Goal: Task Accomplishment & Management: Manage account settings

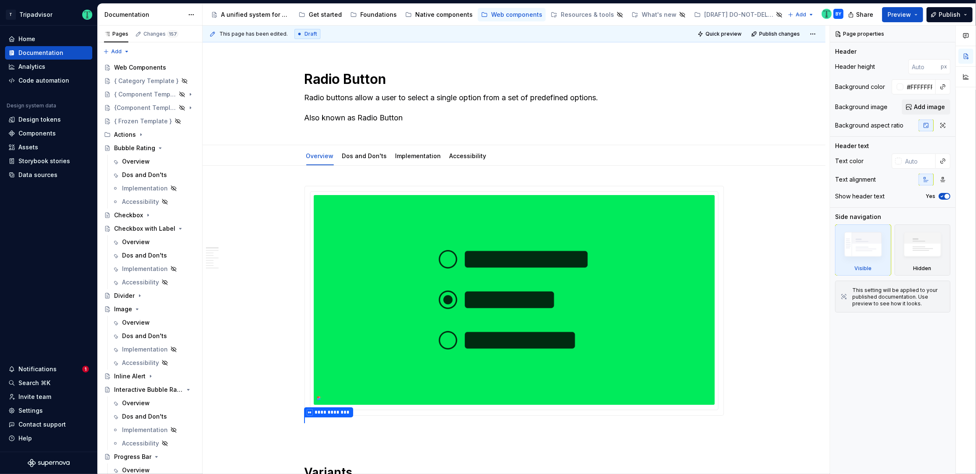
type textarea "*"
click at [41, 404] on div "Settings" at bounding box center [48, 410] width 87 height 13
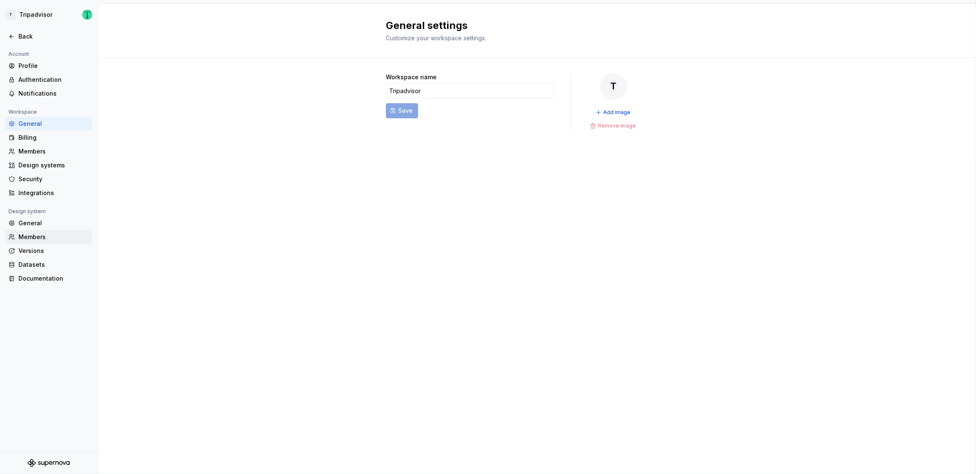
click at [39, 240] on div "Members" at bounding box center [53, 237] width 70 height 8
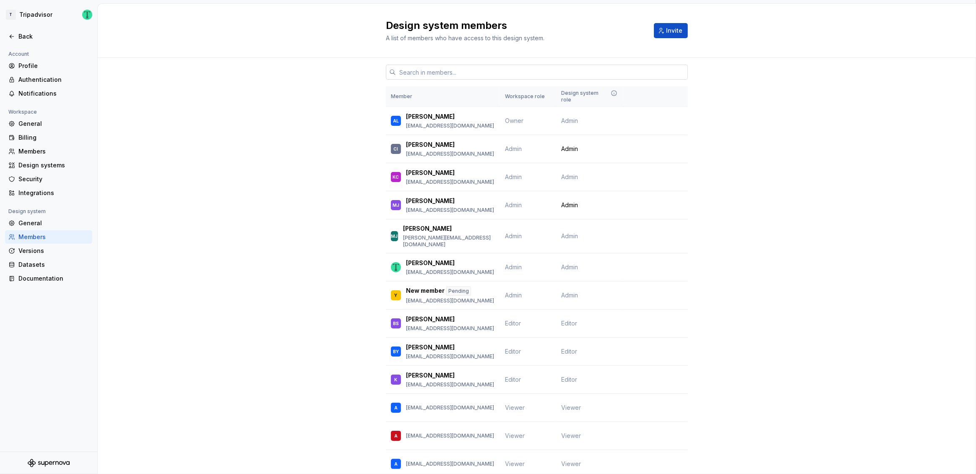
click at [414, 68] on input "text" at bounding box center [542, 72] width 292 height 15
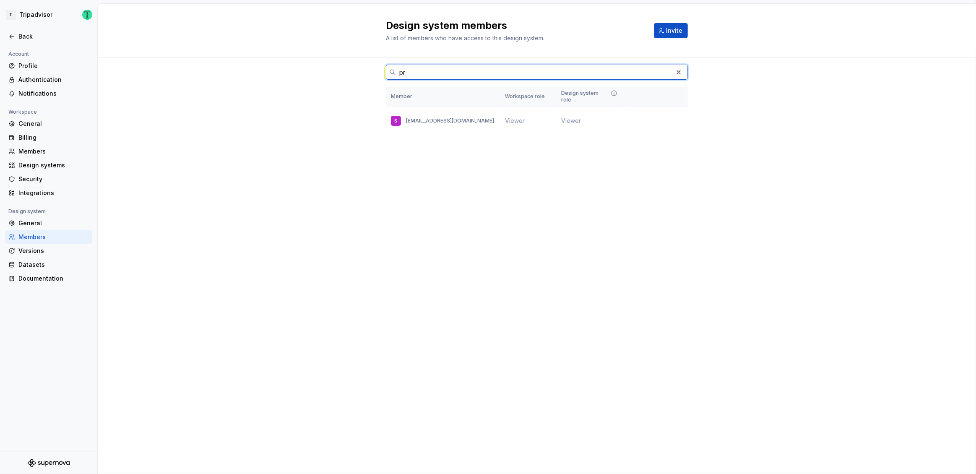
type input "p"
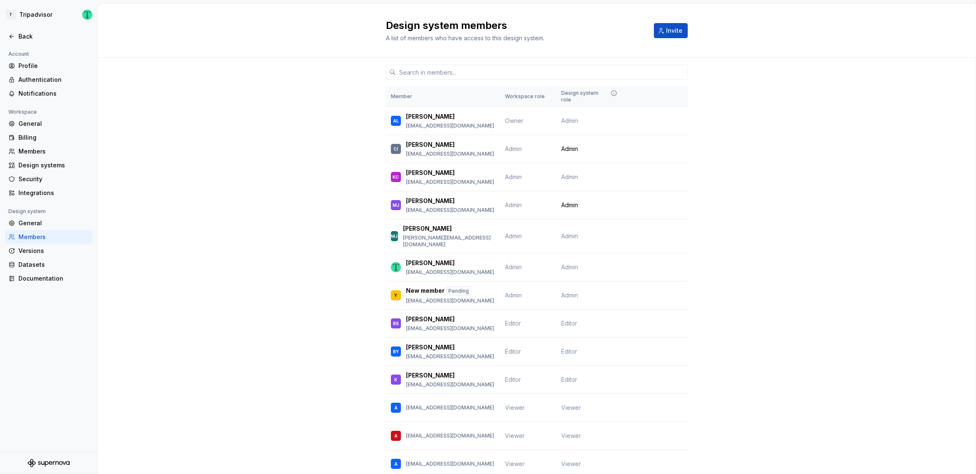
click at [36, 237] on div "Members" at bounding box center [53, 237] width 70 height 8
click at [13, 36] on icon at bounding box center [12, 36] width 4 height 3
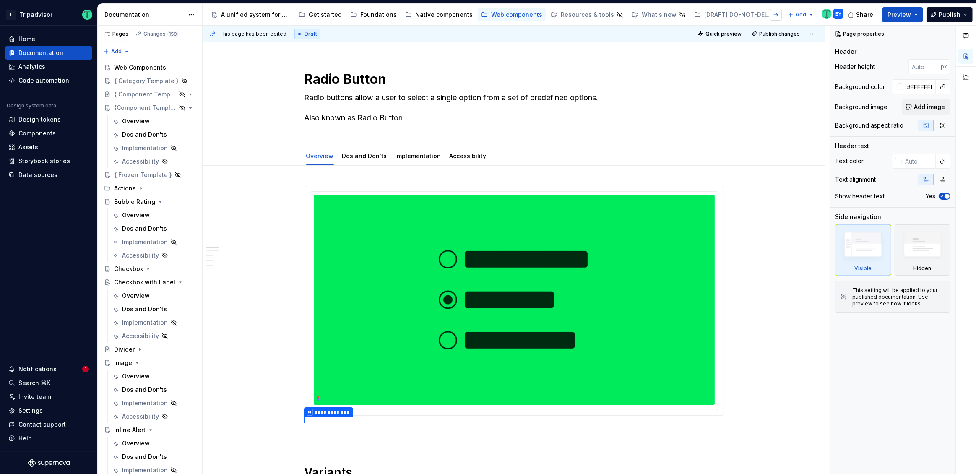
click at [783, 16] on div at bounding box center [769, 14] width 32 height 15
click at [779, 16] on button "button" at bounding box center [776, 15] width 12 height 12
click at [218, 15] on button "button" at bounding box center [215, 15] width 12 height 12
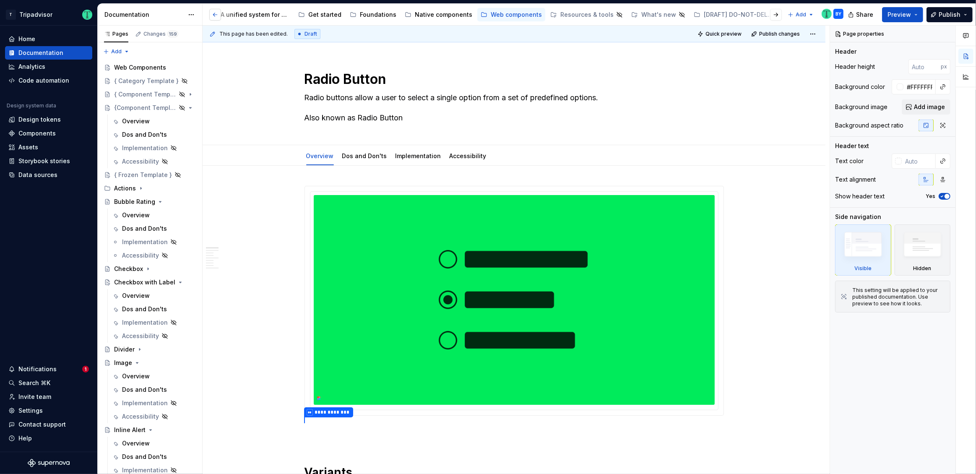
scroll to position [0, 0]
click at [0, 0] on button "Page tree" at bounding box center [0, 0] width 0 height 0
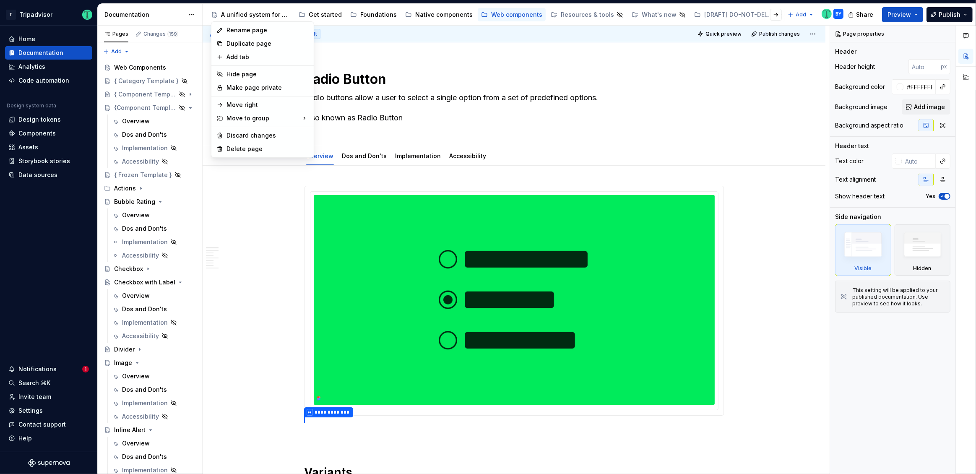
click at [743, 135] on html "T Tripadvisor Home Documentation Analytics Code automation Design system data D…" at bounding box center [488, 237] width 976 height 474
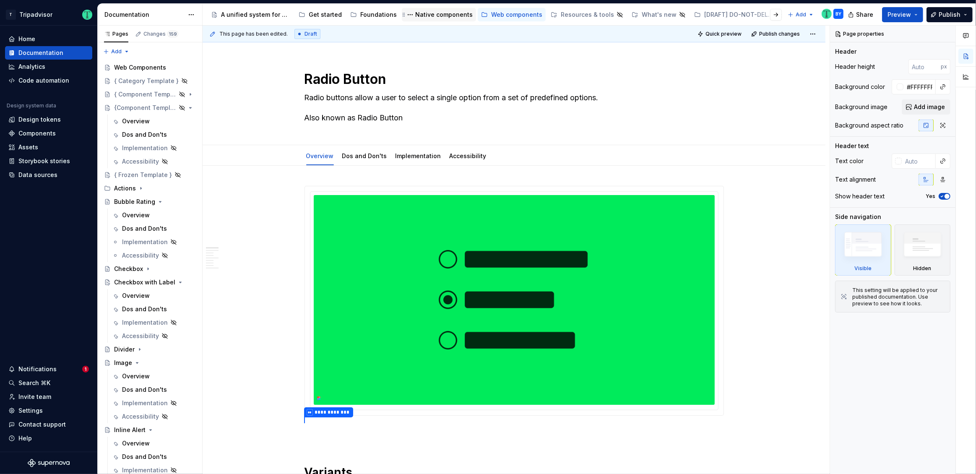
click at [423, 15] on div "Native components" at bounding box center [443, 14] width 57 height 8
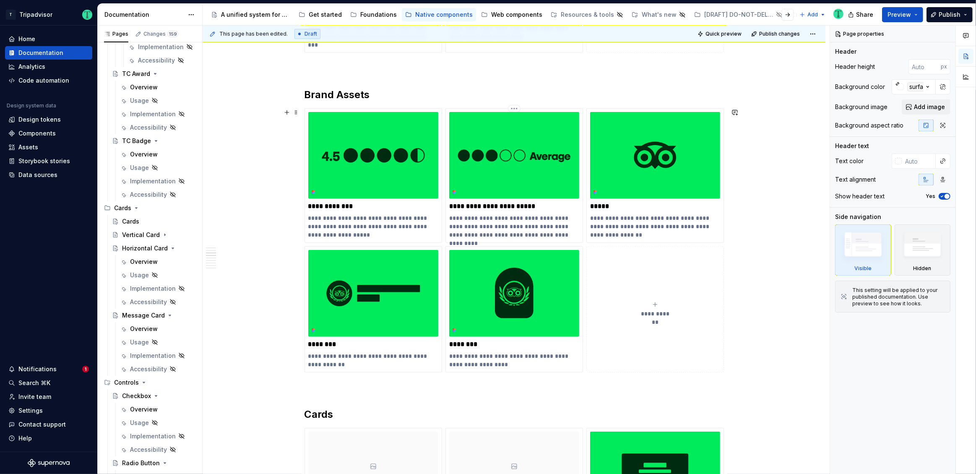
scroll to position [584, 0]
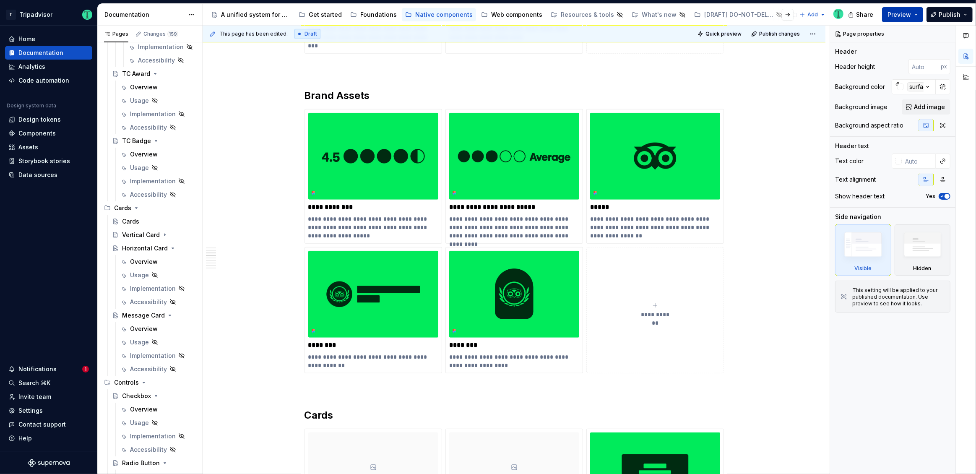
click at [920, 12] on button "Preview" at bounding box center [902, 14] width 41 height 15
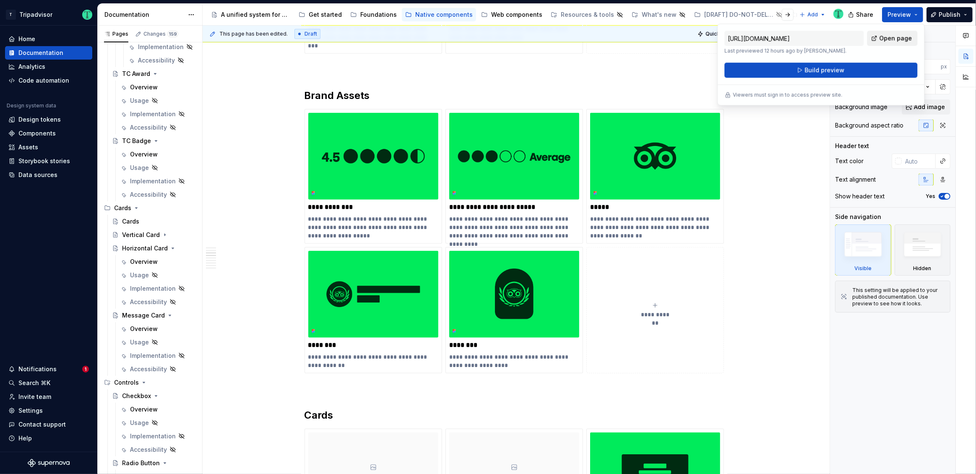
click at [901, 34] on span "Open page" at bounding box center [895, 38] width 33 height 8
type textarea "*"
